Goal: Information Seeking & Learning: Learn about a topic

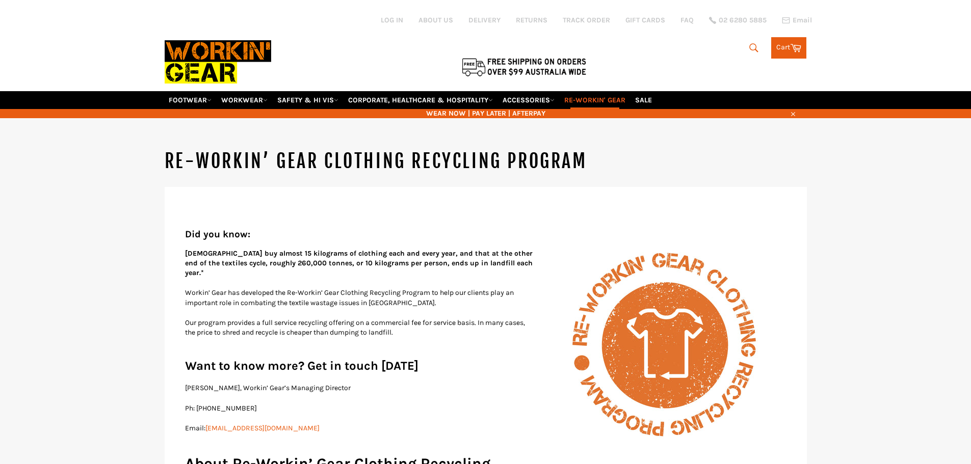
scroll to position [51, 0]
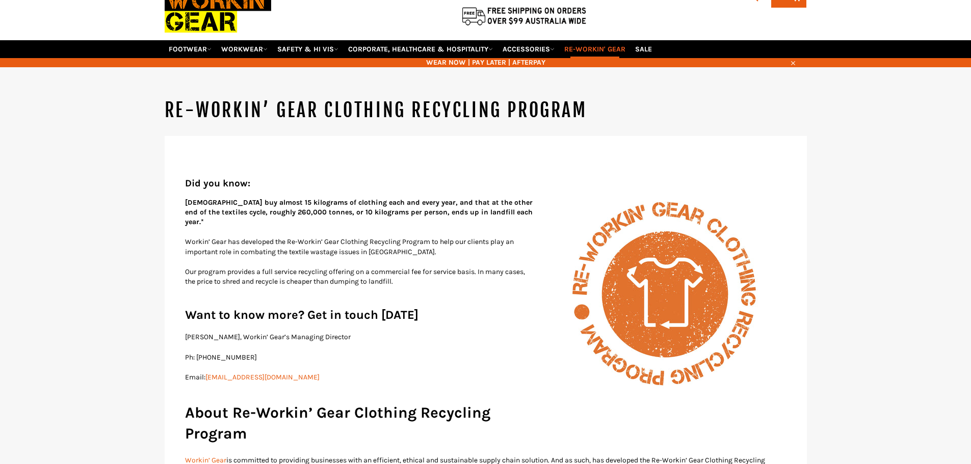
click at [378, 207] on strong "[DEMOGRAPHIC_DATA] buy almost 15 kilograms of clothing each and every year, and…" at bounding box center [358, 212] width 347 height 29
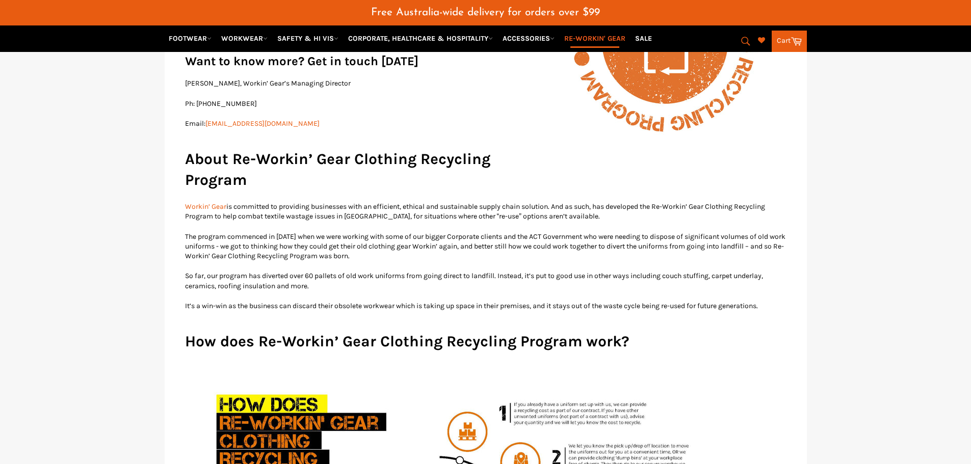
scroll to position [331, 0]
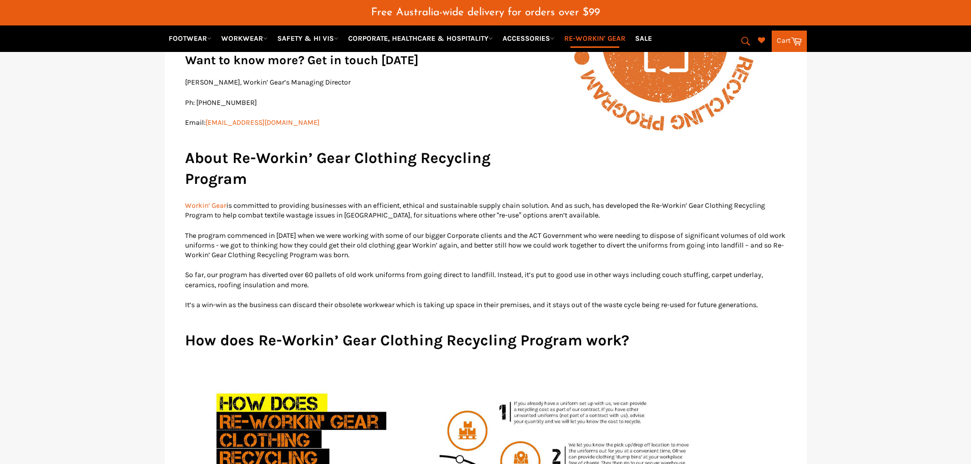
click at [555, 205] on p "Workin’ Gear is committed to providing businesses with an efficient, ethical an…" at bounding box center [485, 211] width 601 height 20
click at [633, 201] on p "Workin’ Gear is committed to providing businesses with an efficient, ethical an…" at bounding box center [485, 211] width 601 height 20
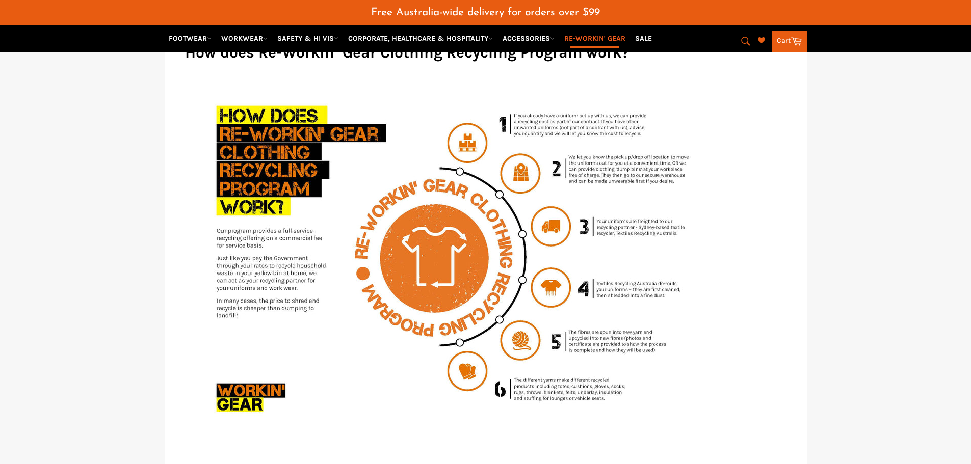
scroll to position [636, 0]
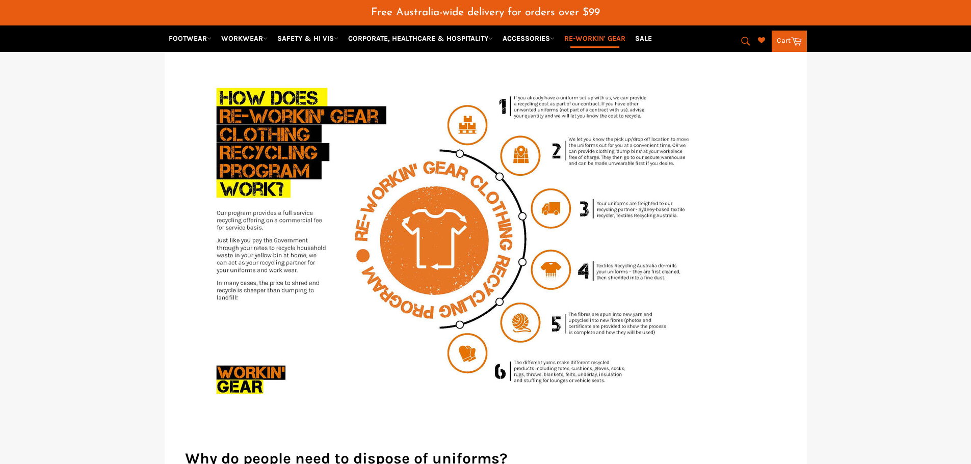
click at [602, 140] on img at bounding box center [446, 241] width 522 height 369
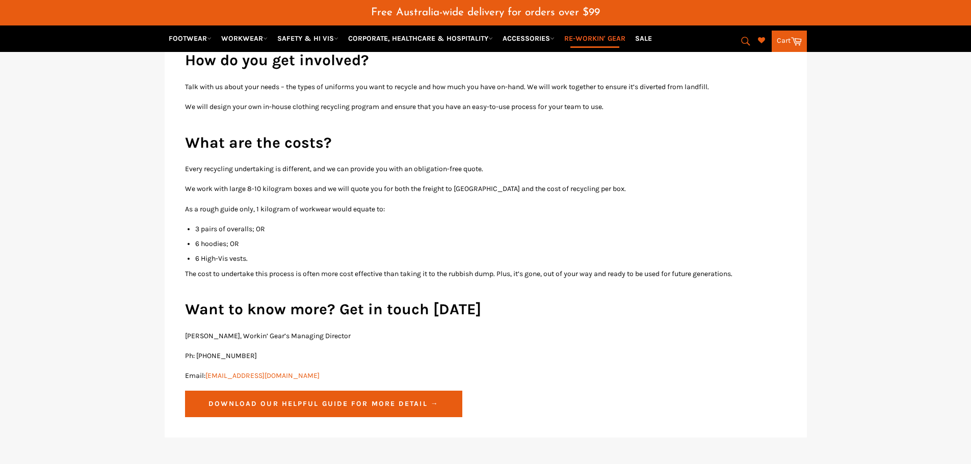
scroll to position [1299, 0]
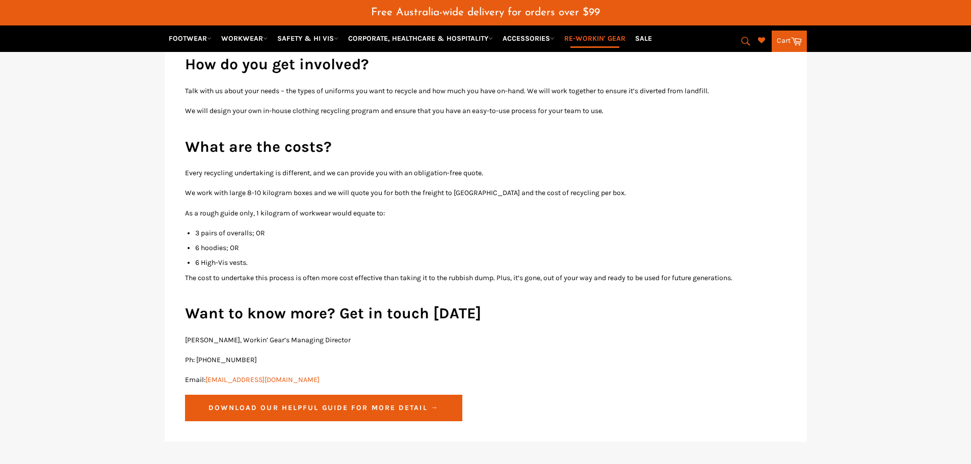
click at [243, 228] on li "3 pairs of overalls; OR" at bounding box center [490, 233] width 591 height 10
click at [206, 228] on li "3 pairs of overalls; OR" at bounding box center [490, 233] width 591 height 10
click at [200, 244] on ul "3 pairs of overalls; OR 6 hoodies; OR 6 High-Vis vests." at bounding box center [490, 248] width 591 height 40
click at [198, 258] on li "6 High-Vis vests." at bounding box center [490, 263] width 591 height 10
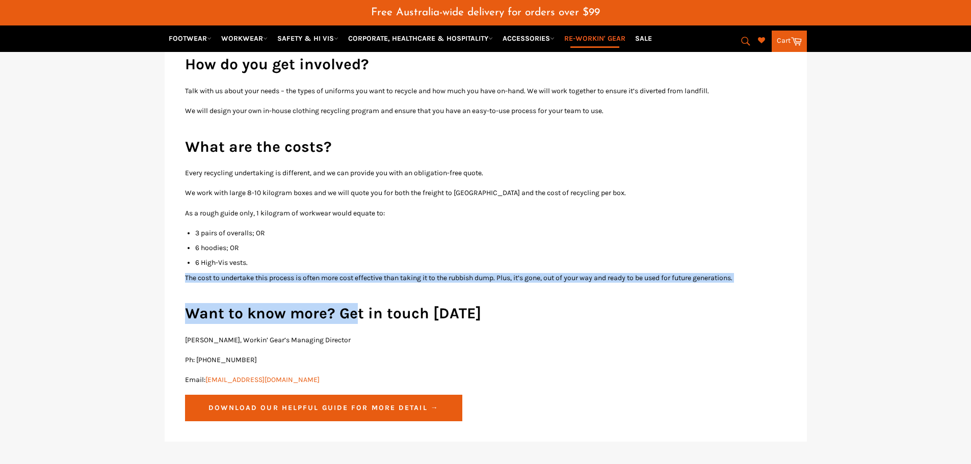
drag, startPoint x: 171, startPoint y: 269, endPoint x: 353, endPoint y: 280, distance: 181.7
click at [384, 273] on p "The cost to undertake this process is often more cost effective than taking it …" at bounding box center [485, 278] width 601 height 10
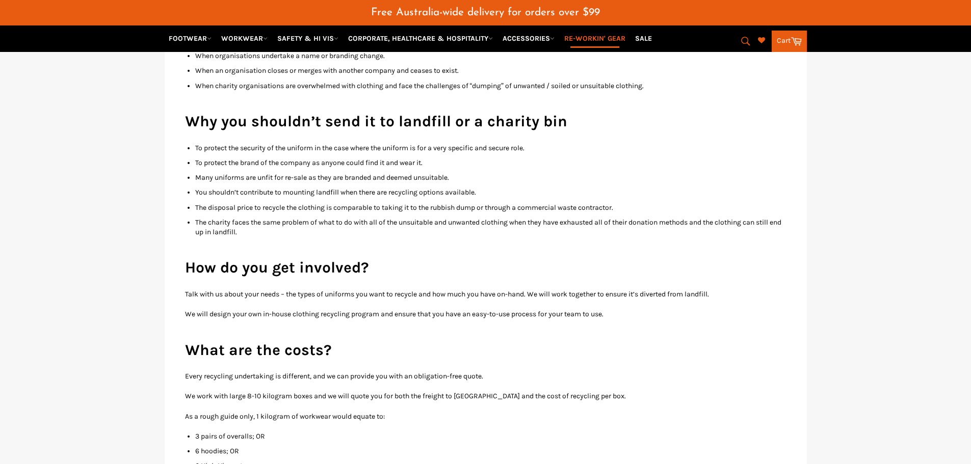
scroll to position [1095, 0]
